Goal: Transaction & Acquisition: Purchase product/service

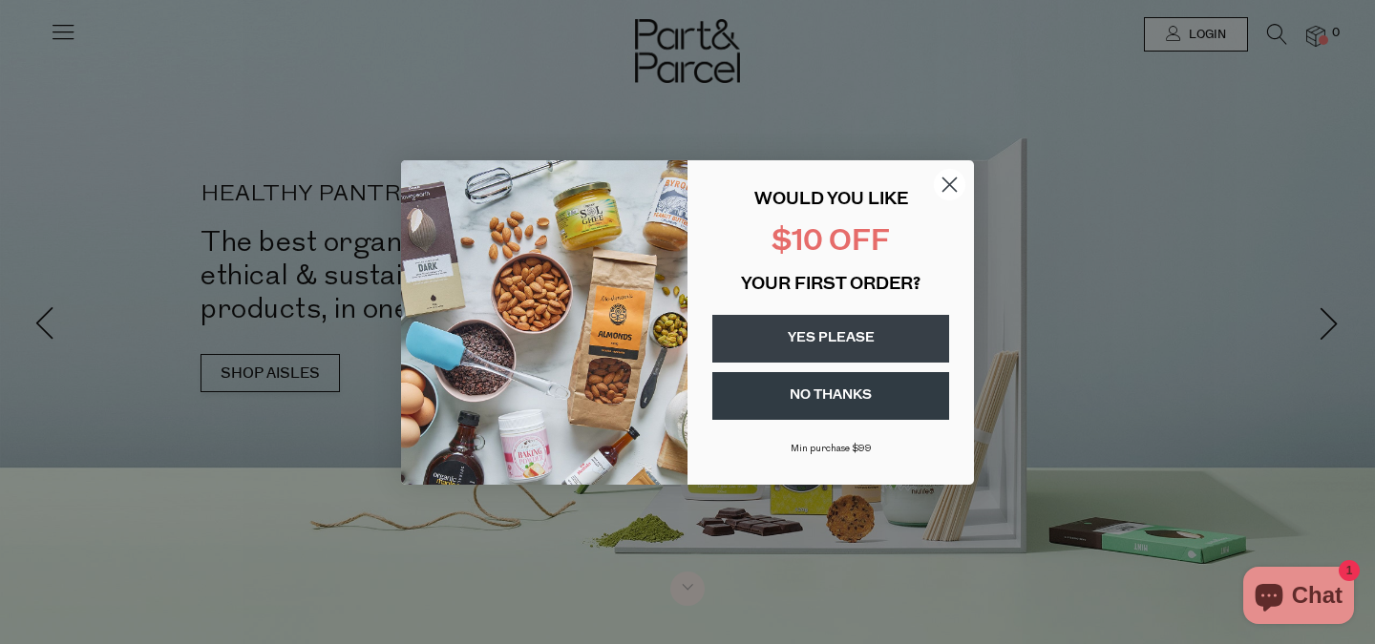
click at [946, 181] on icon "Close dialog" at bounding box center [949, 184] width 13 height 13
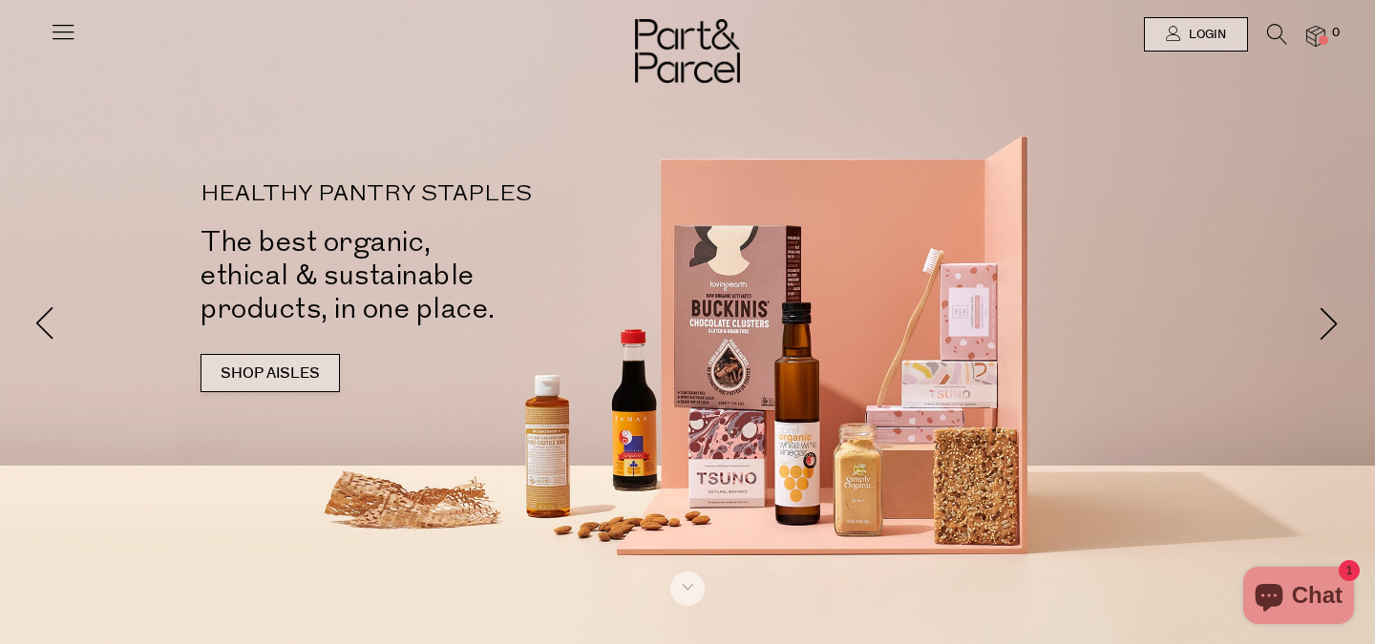
click at [307, 363] on link "SHOP AISLES" at bounding box center [270, 373] width 139 height 38
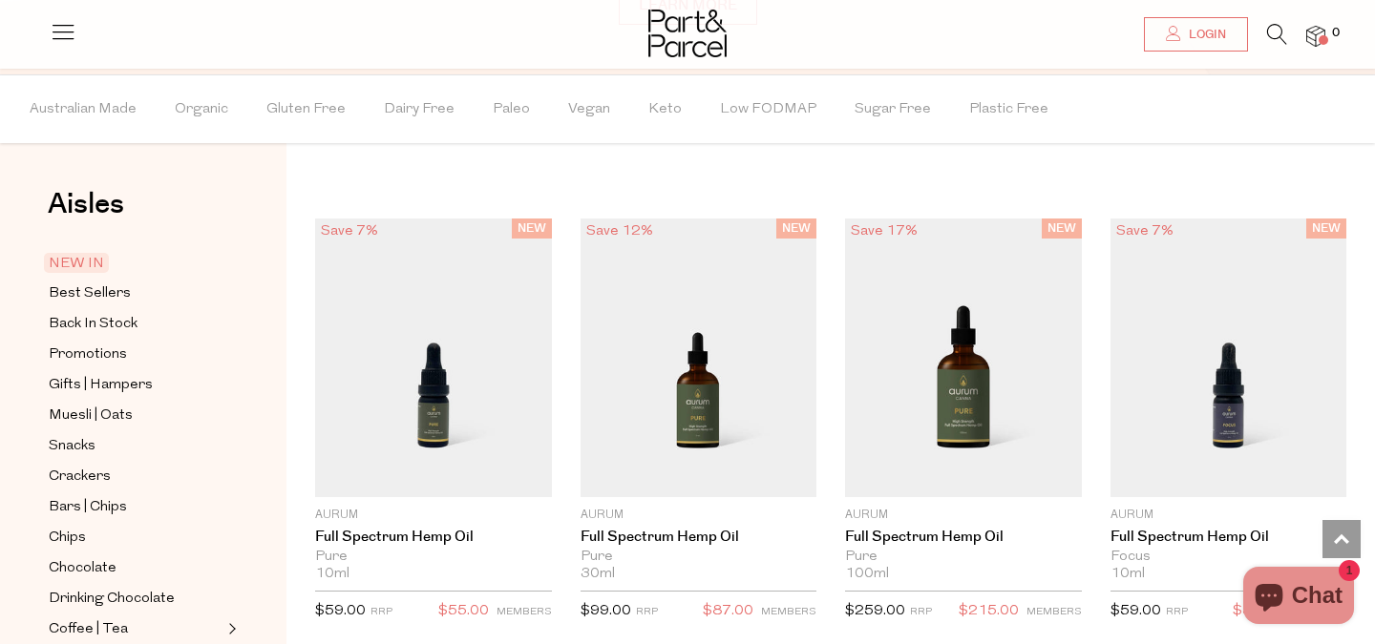
scroll to position [1401, 0]
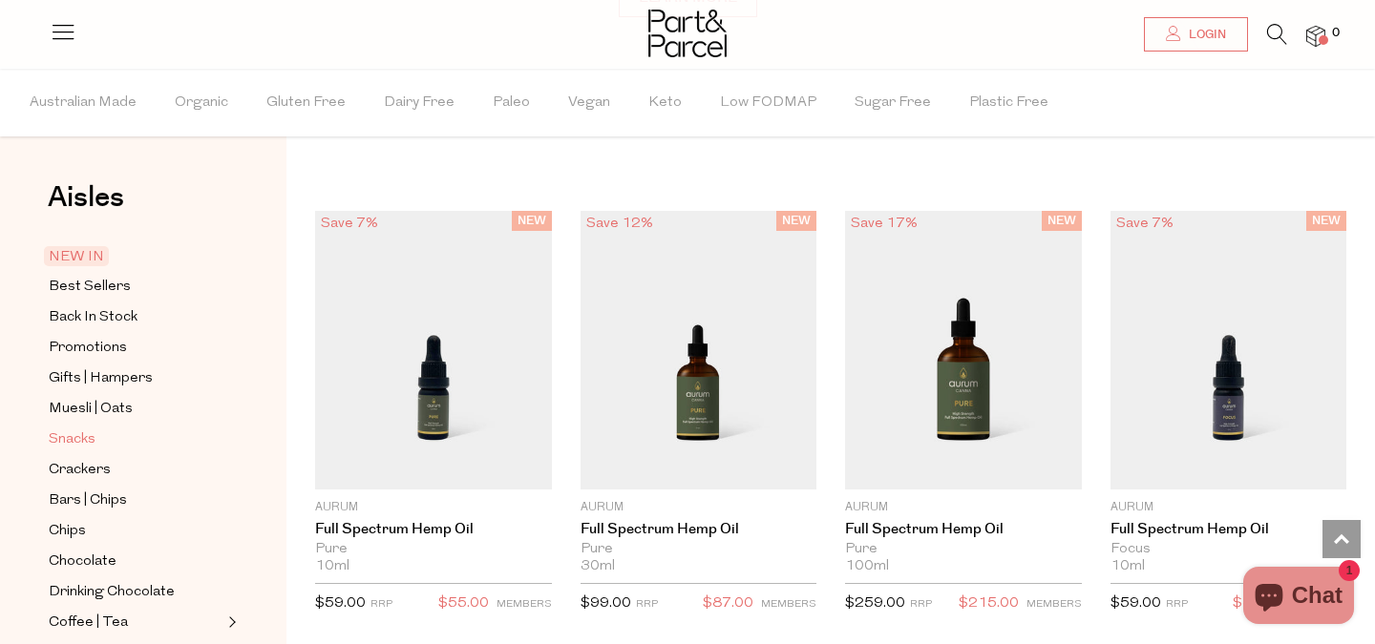
click at [92, 433] on span "Snacks" at bounding box center [72, 440] width 47 height 23
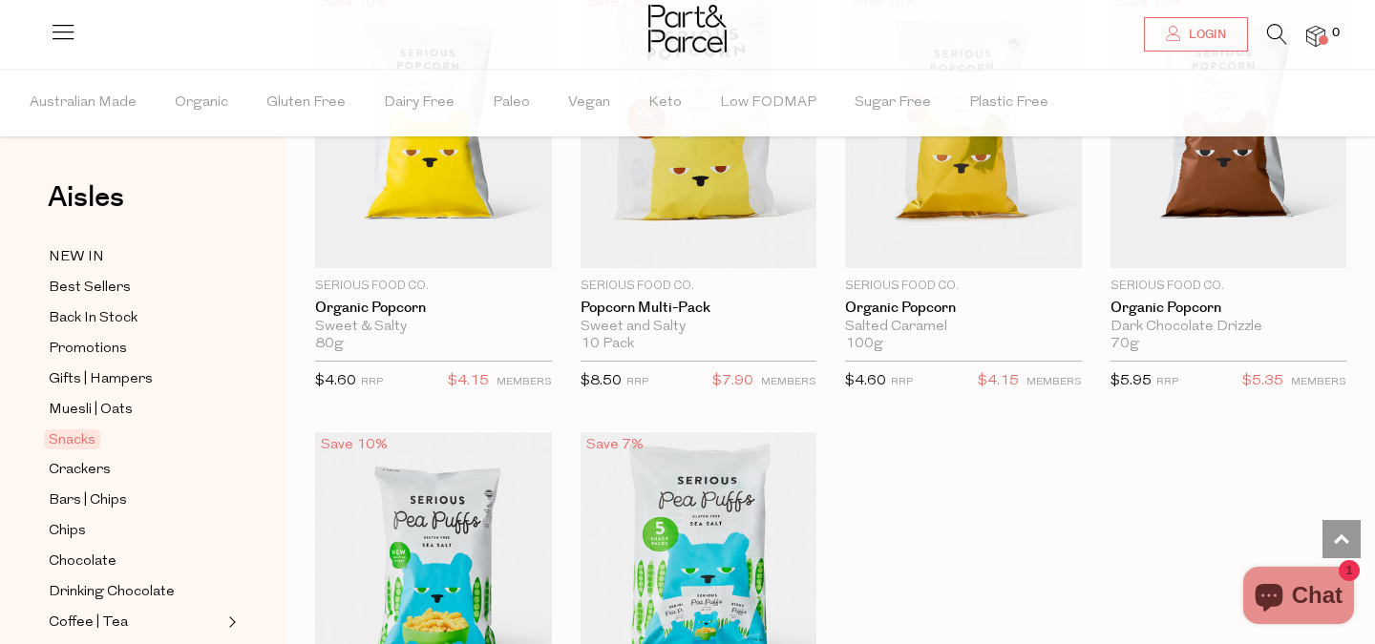
scroll to position [5154, 0]
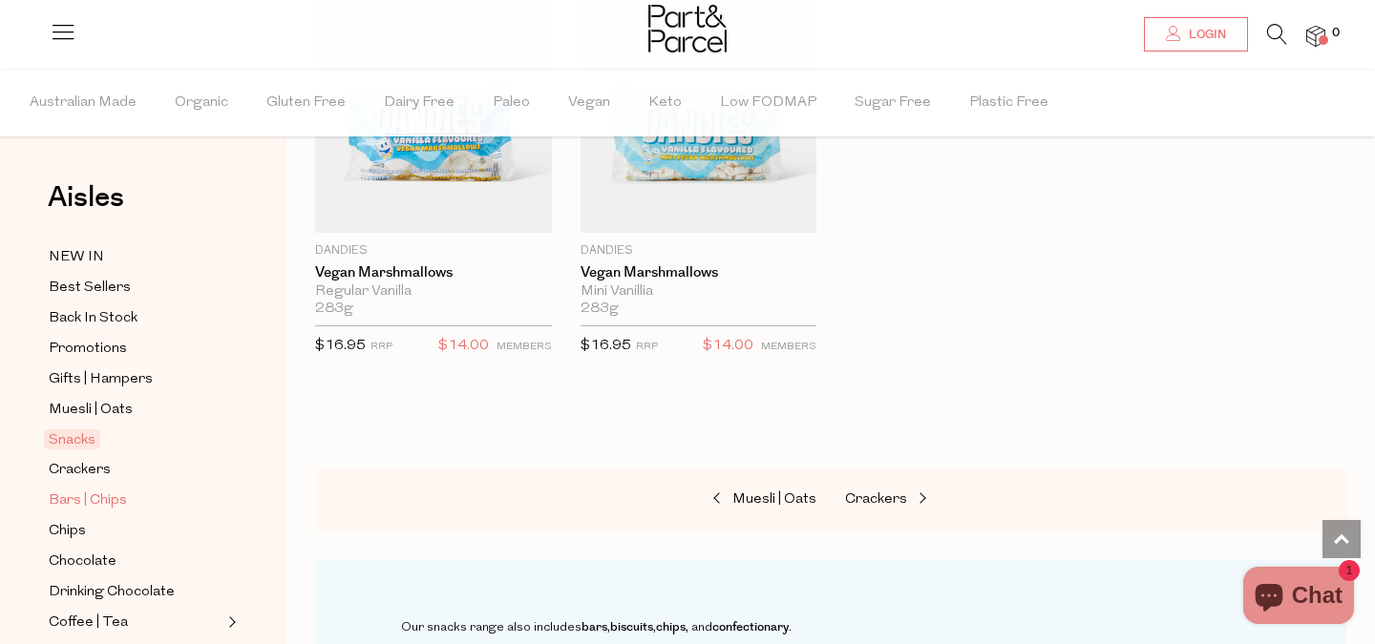
scroll to position [64, 0]
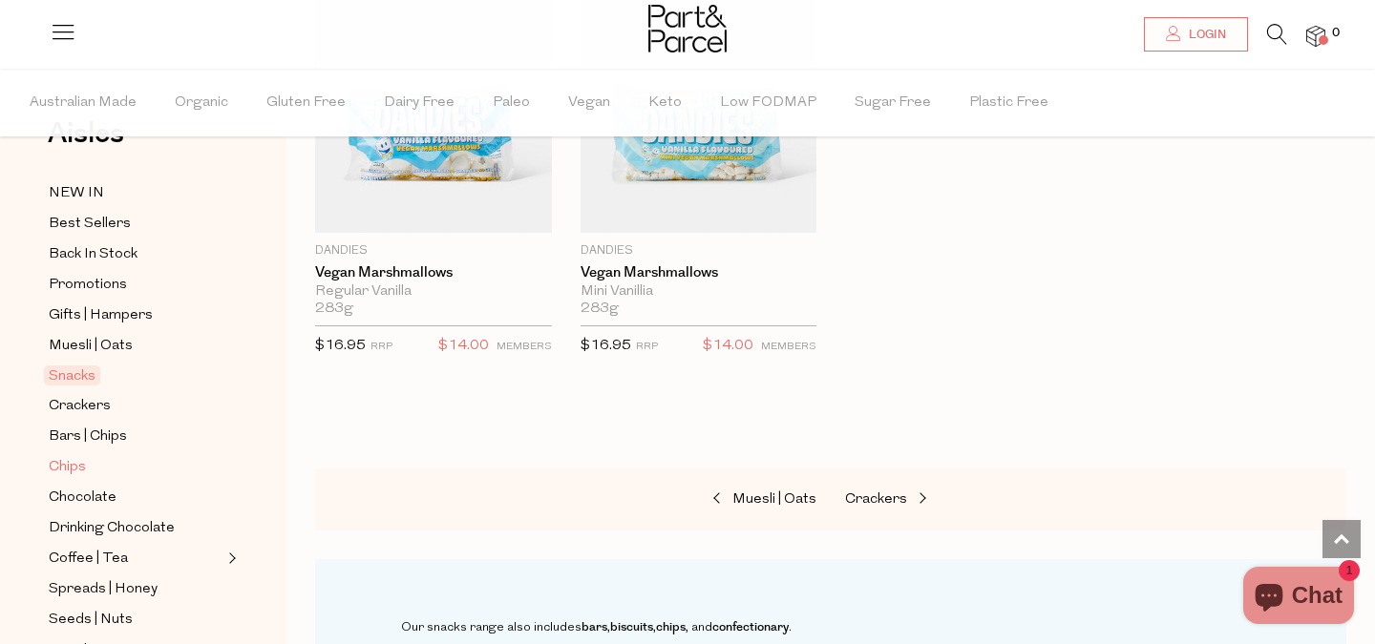
click at [76, 471] on span "Chips" at bounding box center [67, 467] width 37 height 23
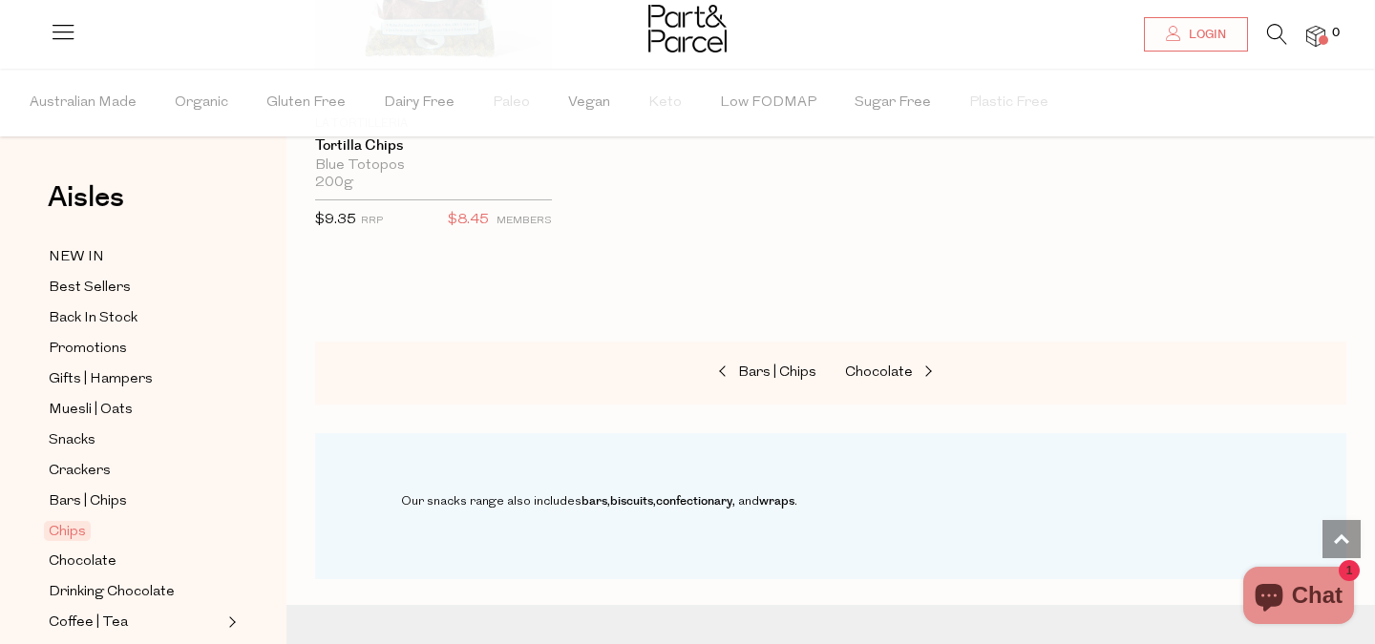
scroll to position [2425, 0]
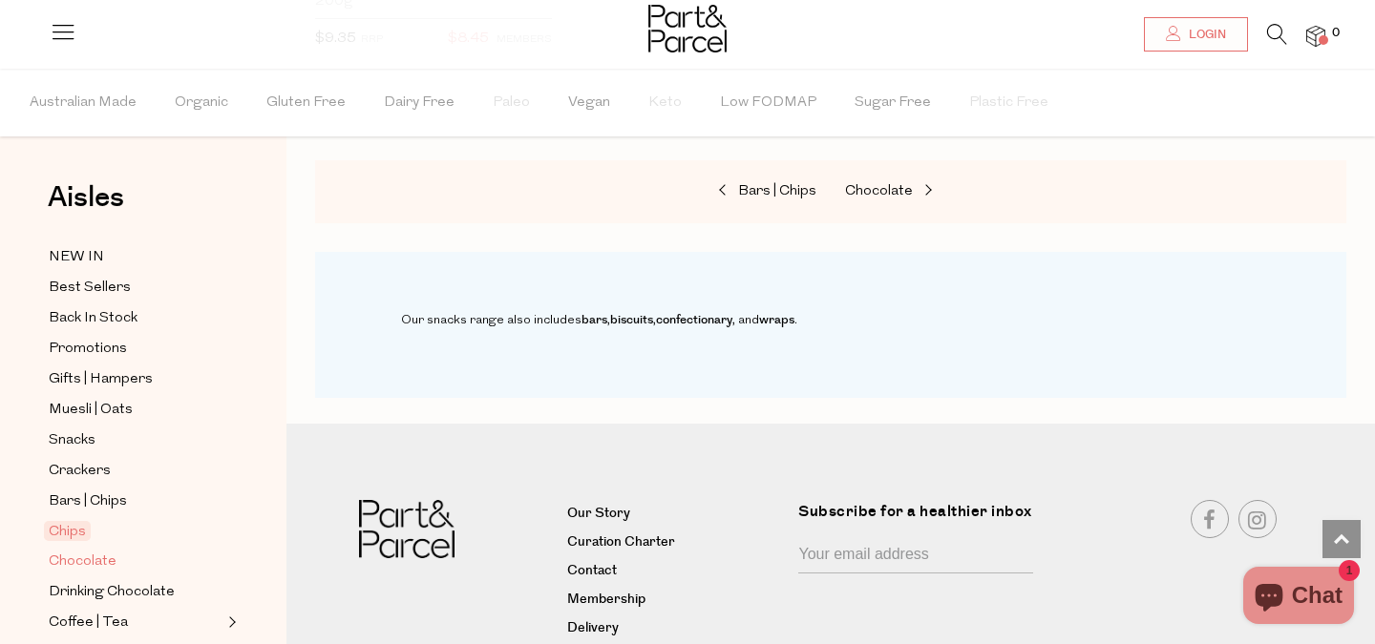
click at [63, 570] on span "Chocolate" at bounding box center [83, 562] width 68 height 23
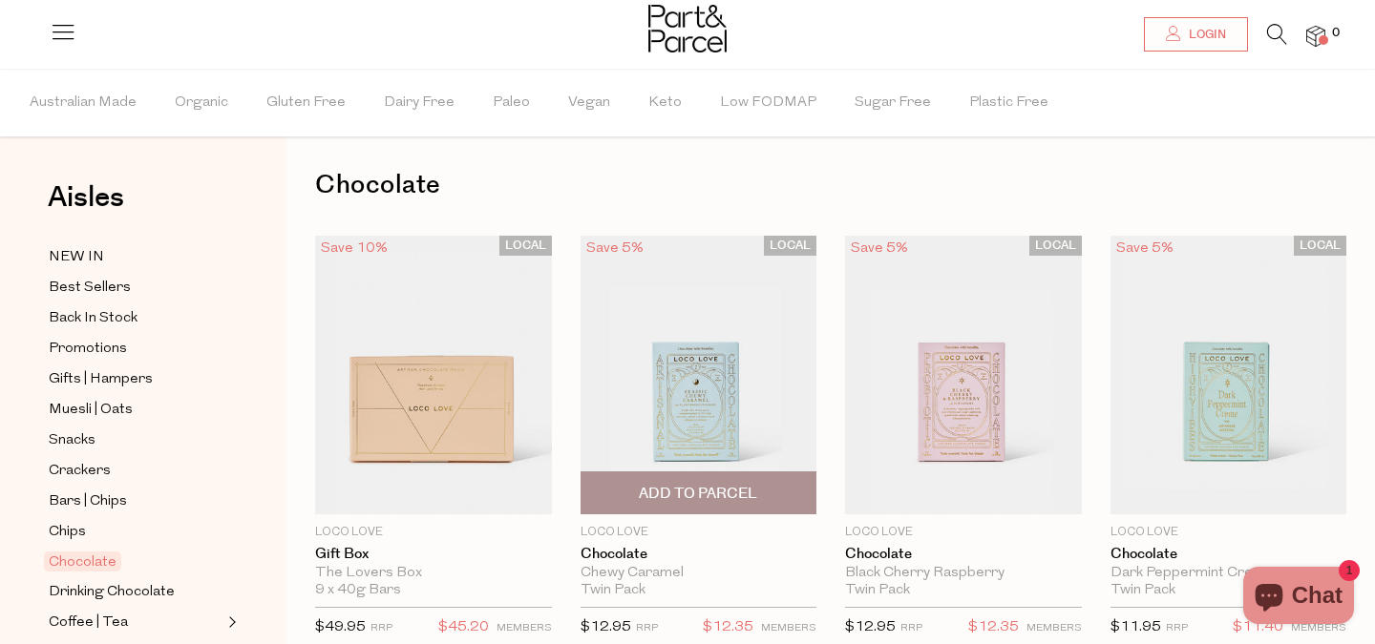
scroll to position [55, 0]
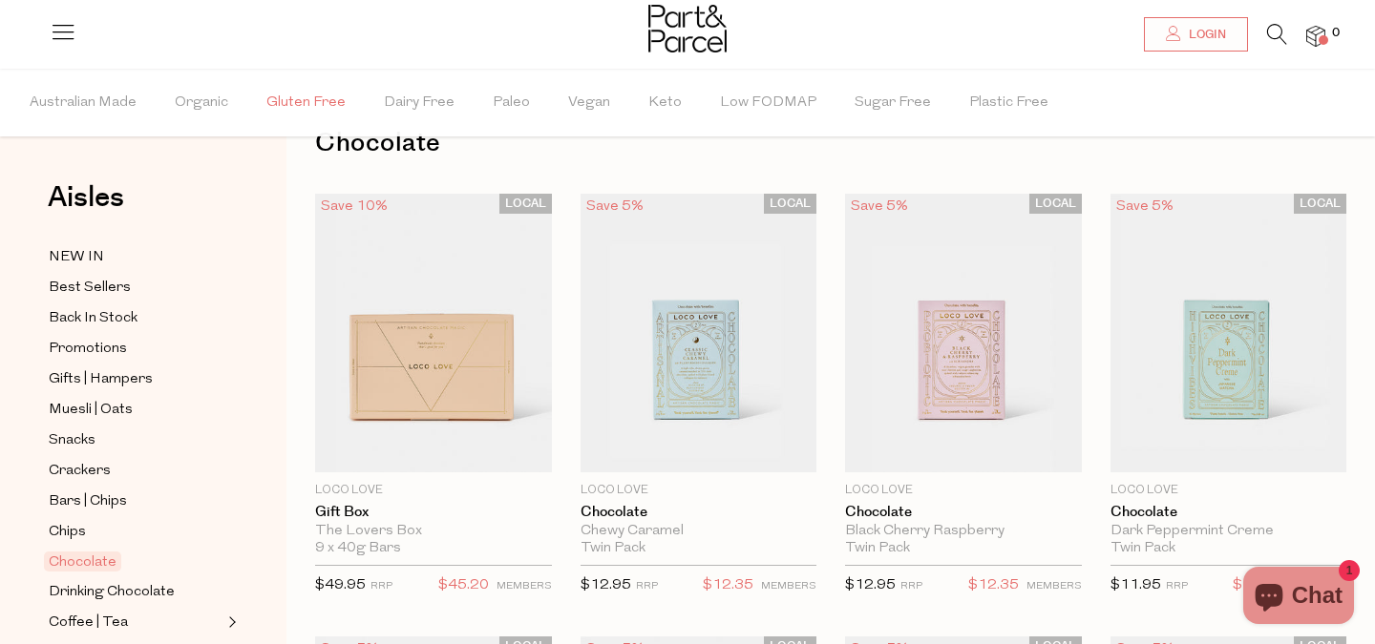
click at [303, 107] on span "Gluten Free" at bounding box center [305, 103] width 79 height 67
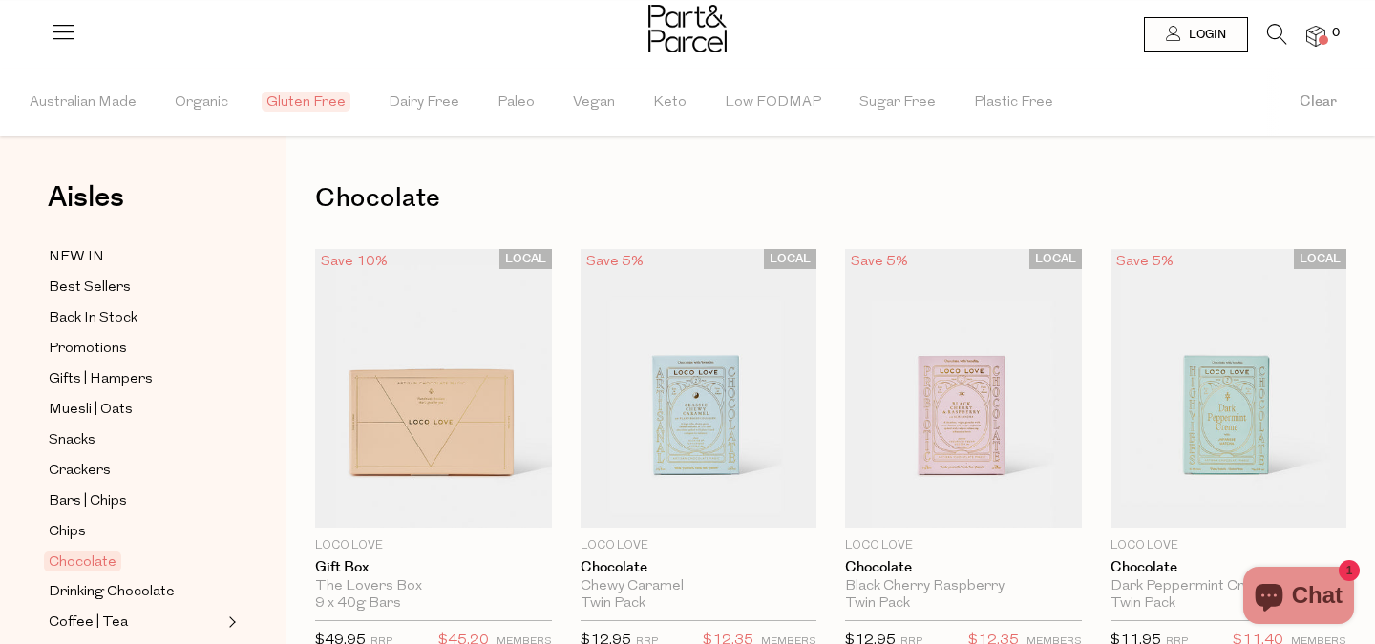
click at [303, 107] on span "Gluten Free" at bounding box center [306, 102] width 89 height 20
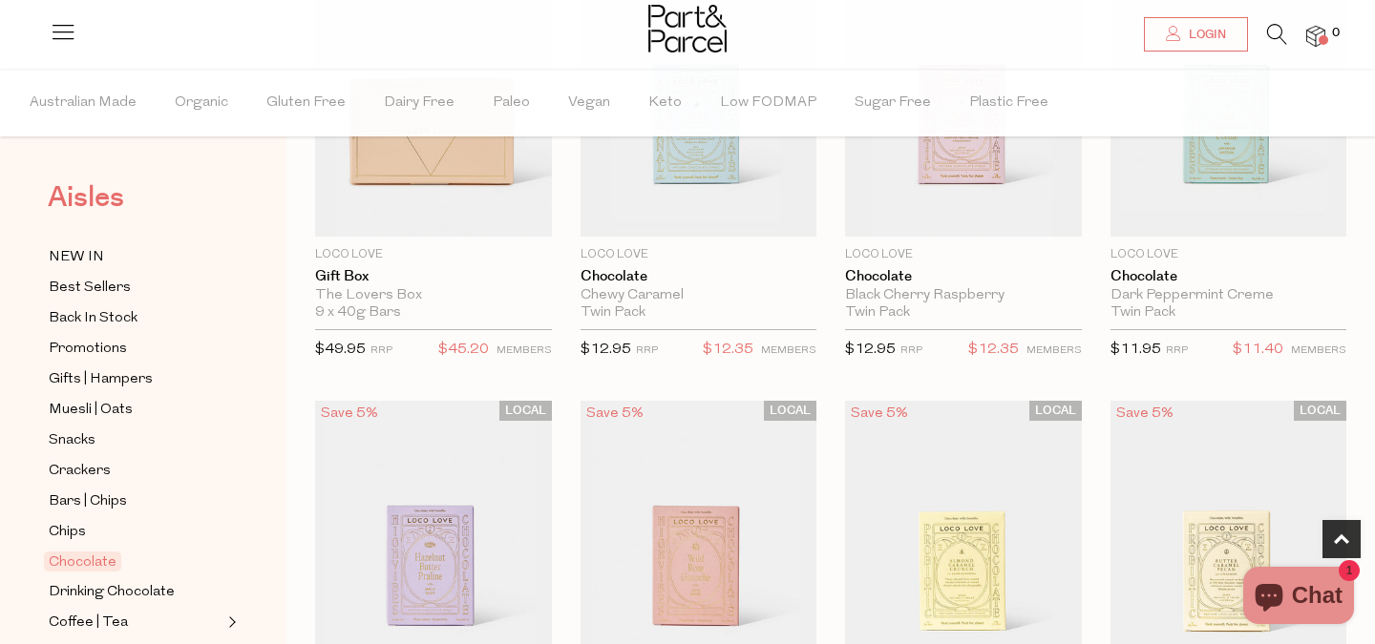
click at [96, 193] on span "Aisles" at bounding box center [86, 198] width 76 height 42
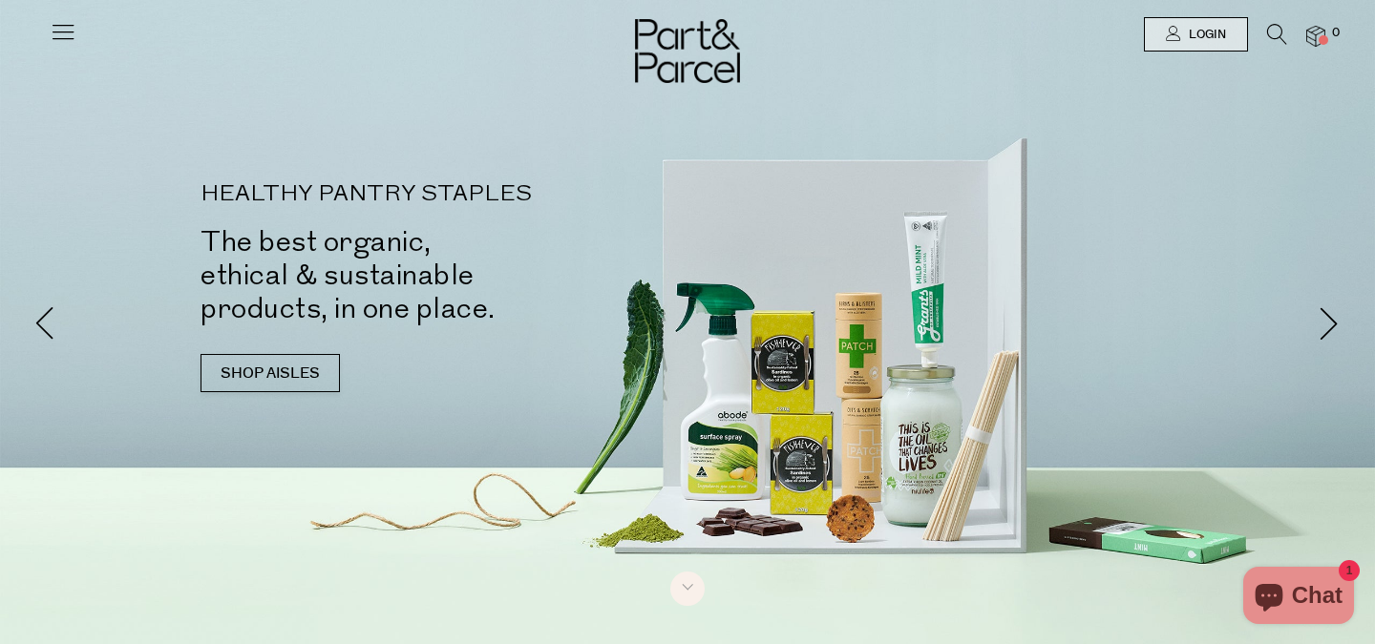
click at [72, 31] on icon at bounding box center [63, 31] width 27 height 27
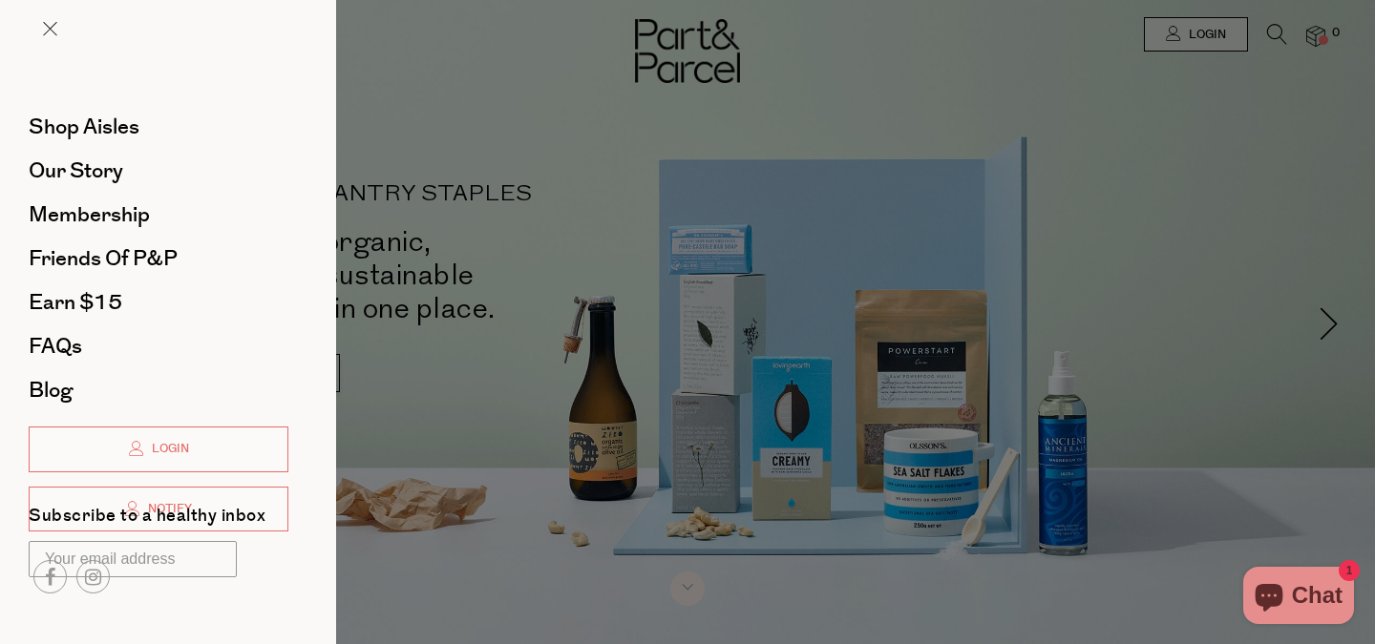
click at [420, 214] on div at bounding box center [687, 322] width 1375 height 644
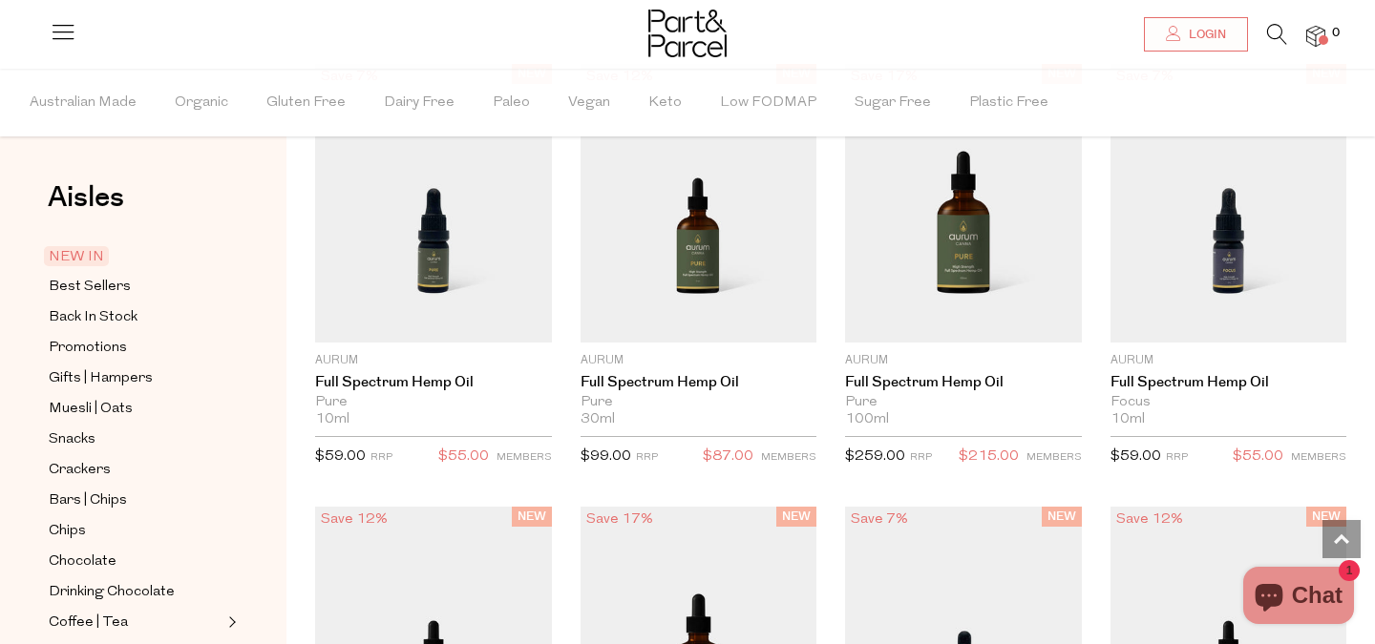
scroll to position [1581, 0]
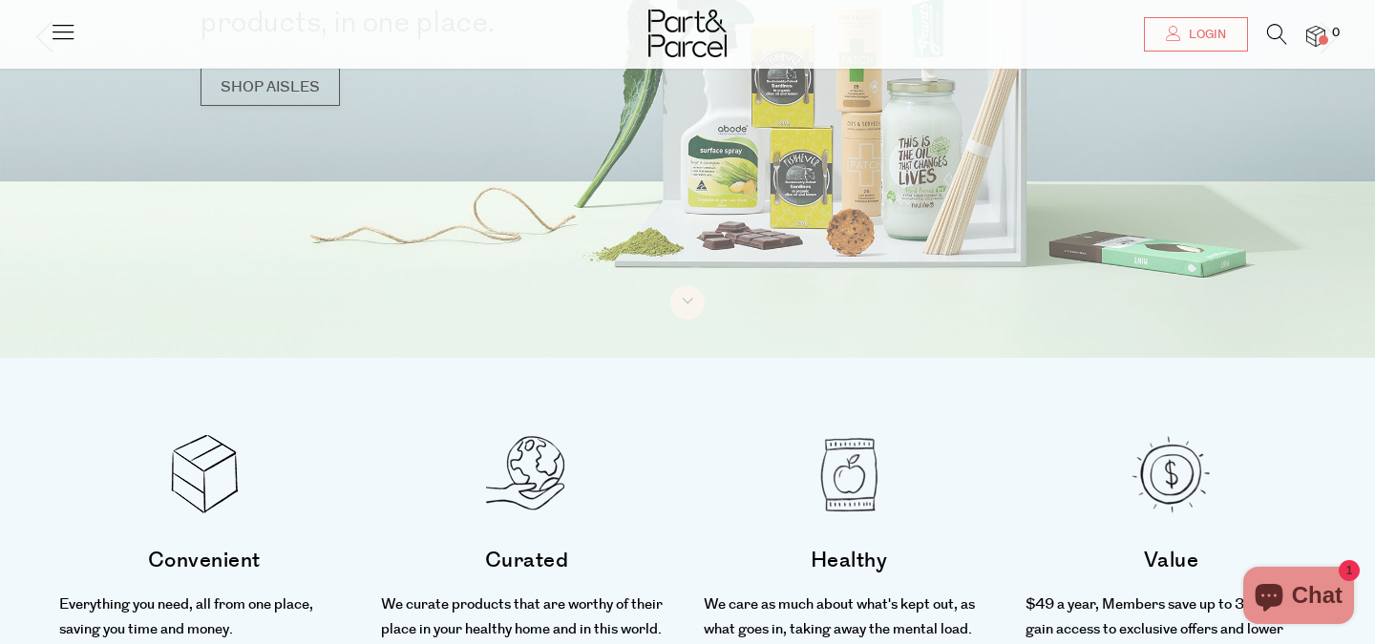
scroll to position [286, 0]
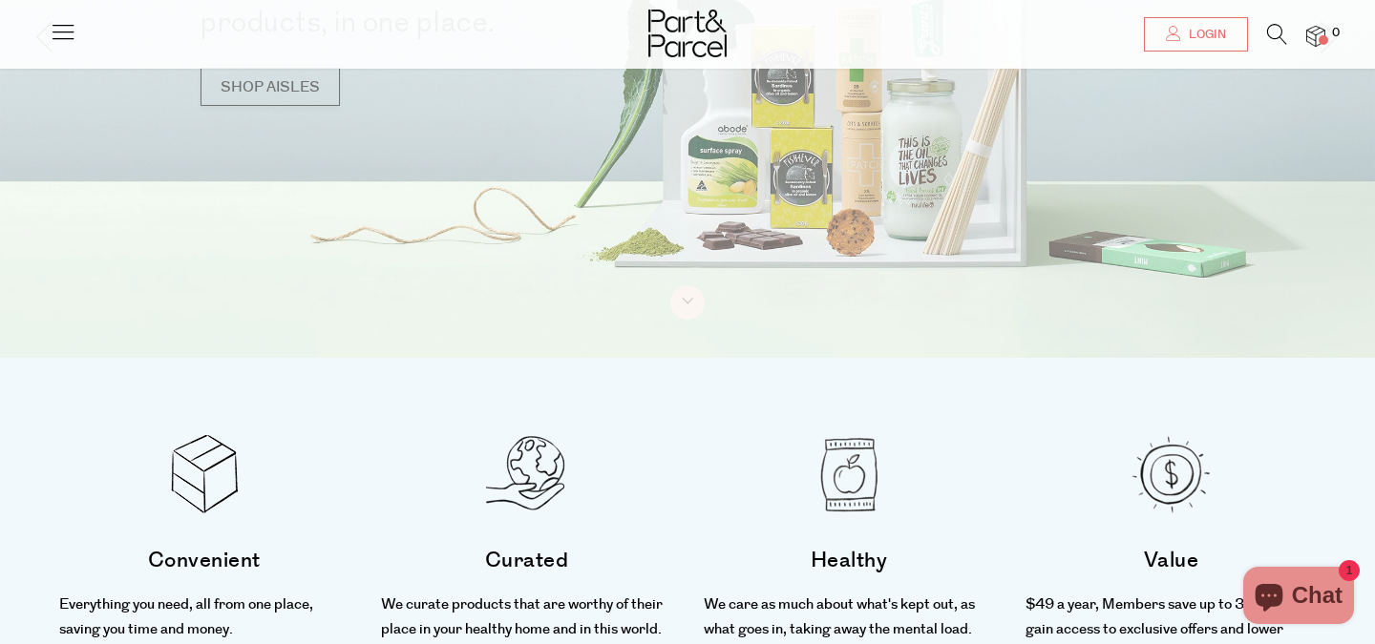
click at [59, 35] on icon at bounding box center [63, 31] width 27 height 27
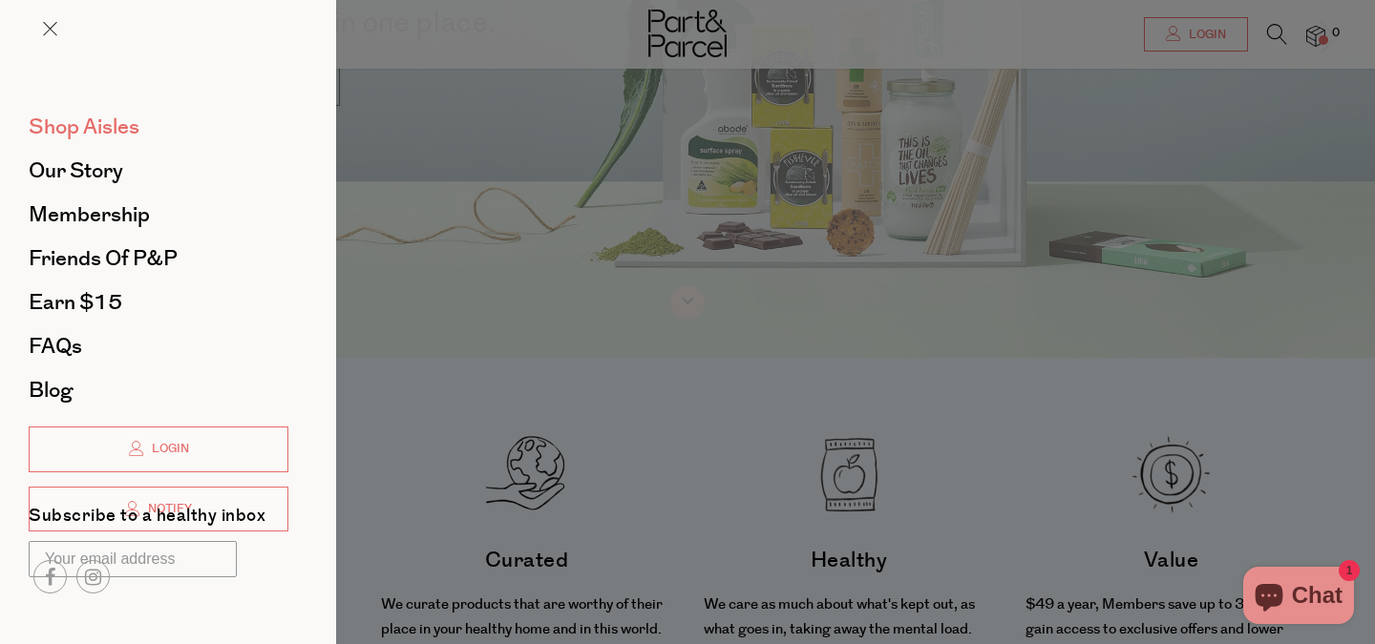
click at [94, 135] on span "Shop Aisles" at bounding box center [84, 127] width 111 height 31
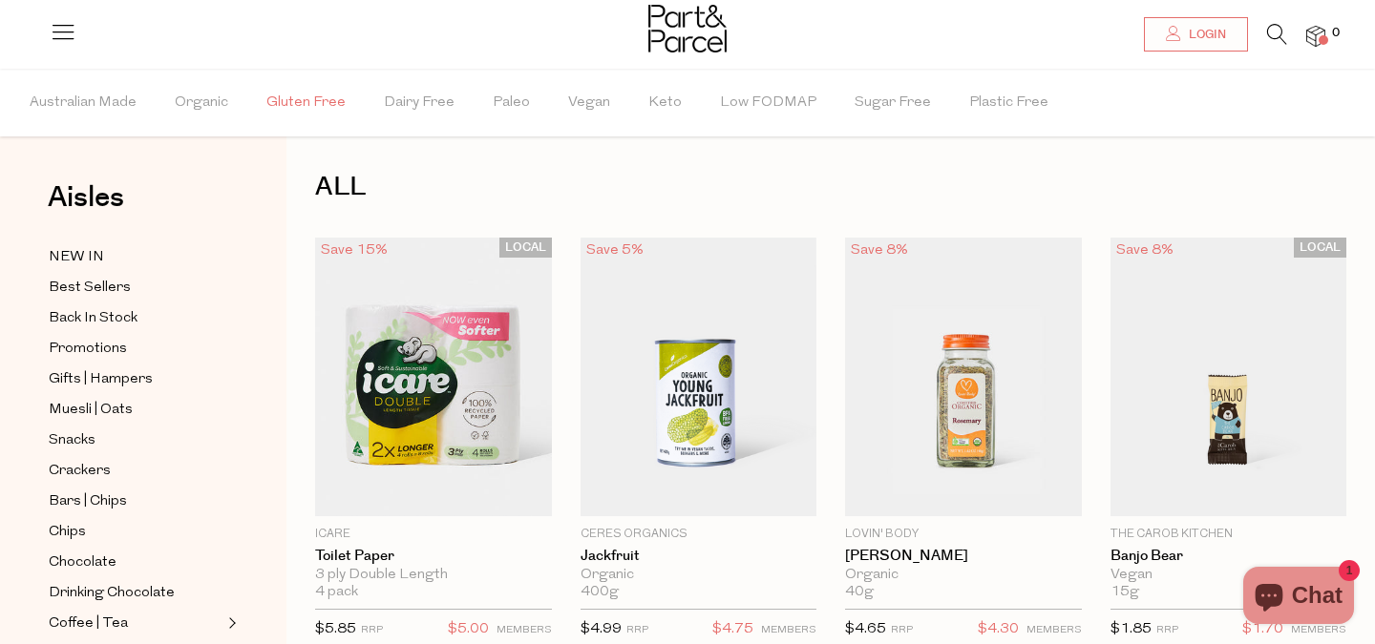
click at [293, 103] on span "Gluten Free" at bounding box center [305, 103] width 79 height 67
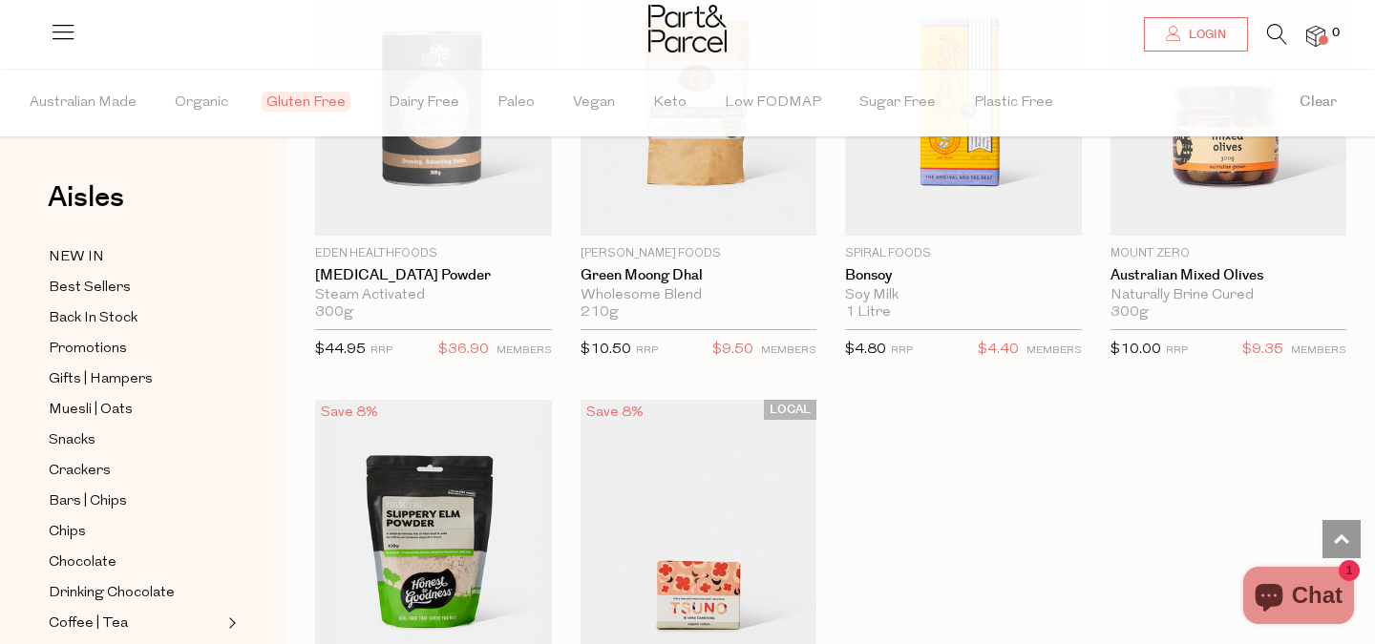
scroll to position [5201, 0]
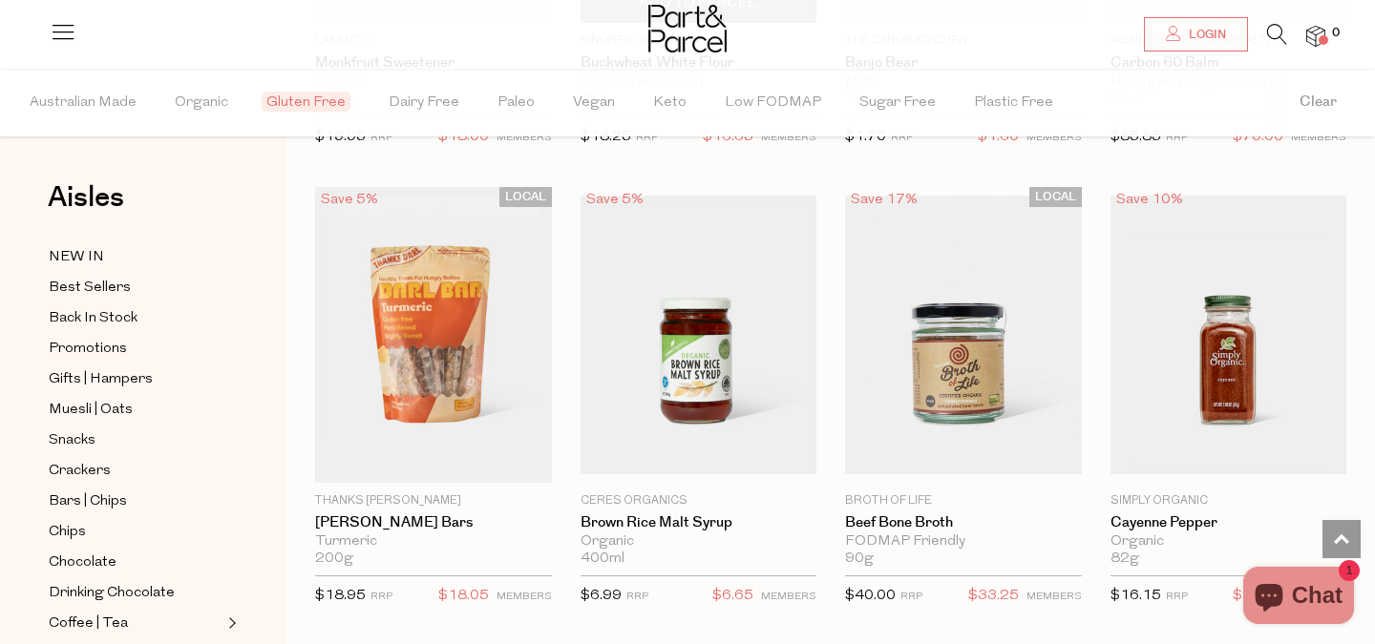
scroll to position [7188, 0]
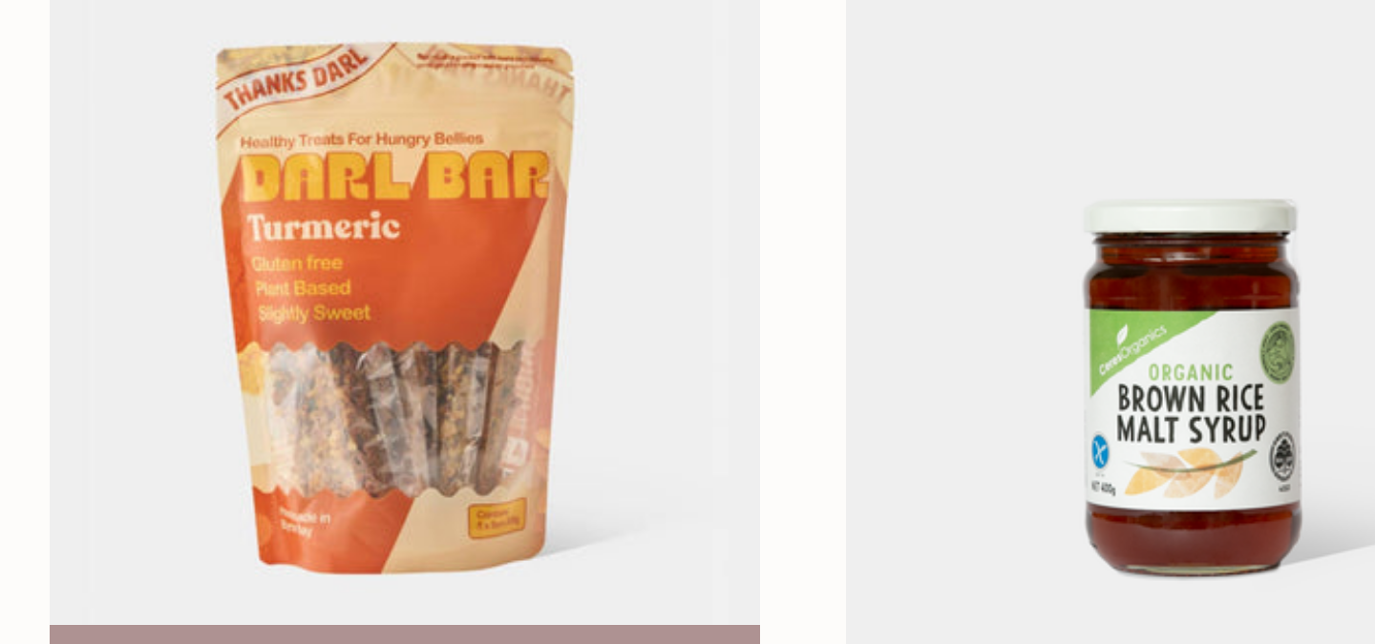
click at [459, 310] on img at bounding box center [433, 330] width 237 height 295
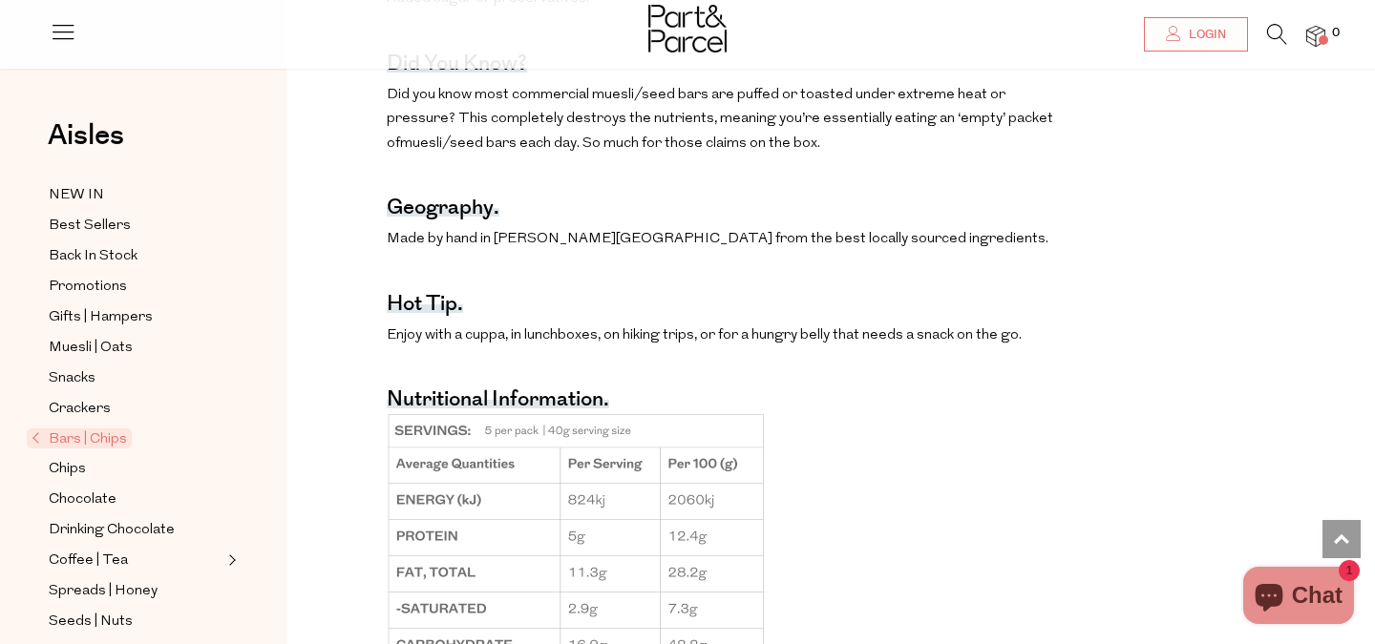
scroll to position [1298, 0]
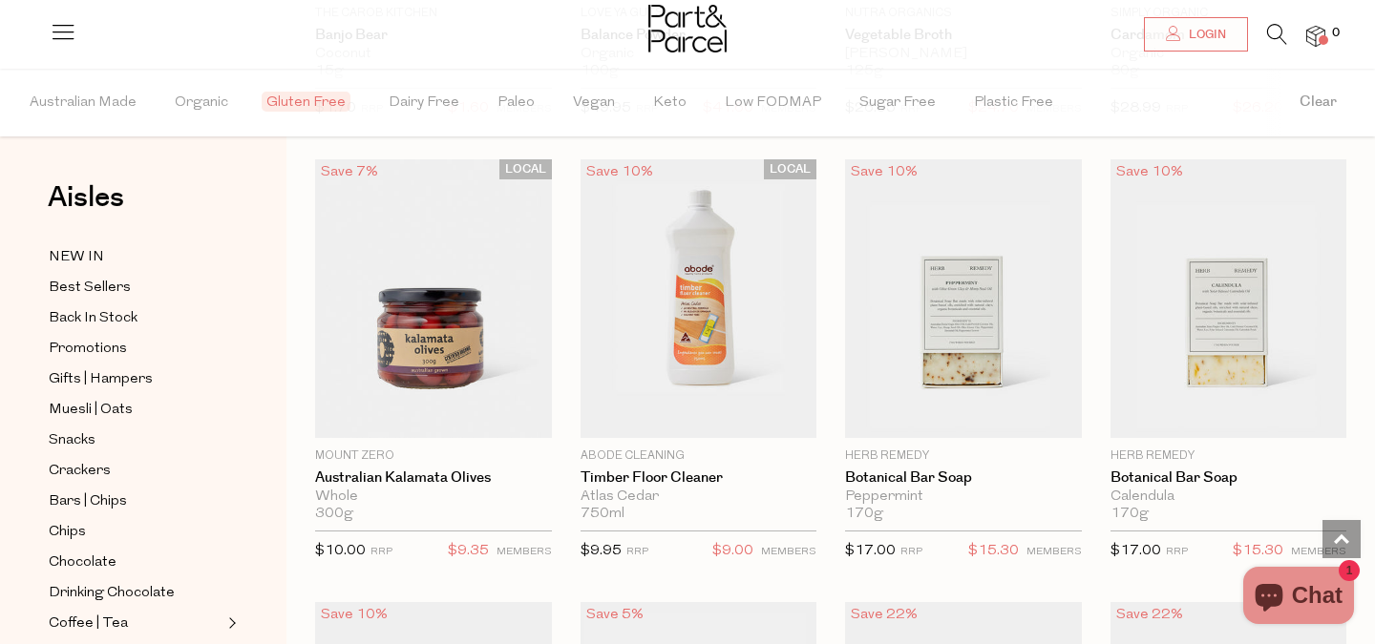
scroll to position [4538, 0]
